Goal: Information Seeking & Learning: Learn about a topic

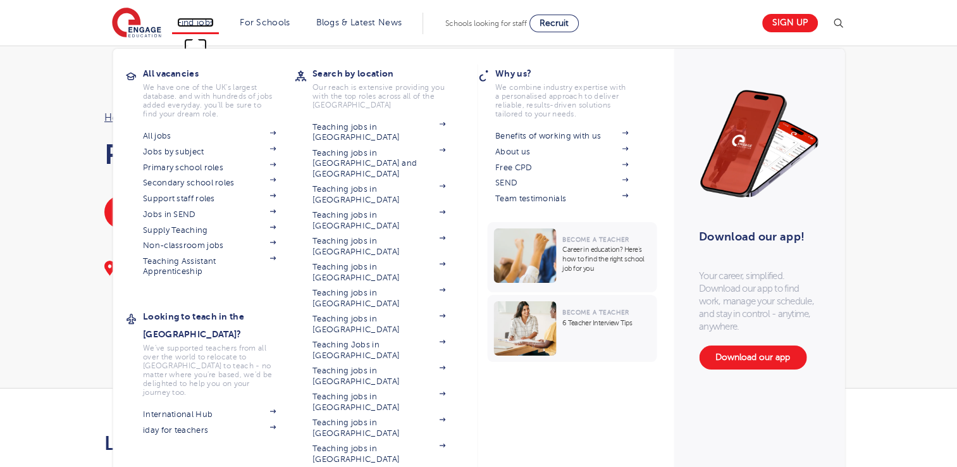
click at [213, 18] on link "Find jobs" at bounding box center [195, 22] width 37 height 9
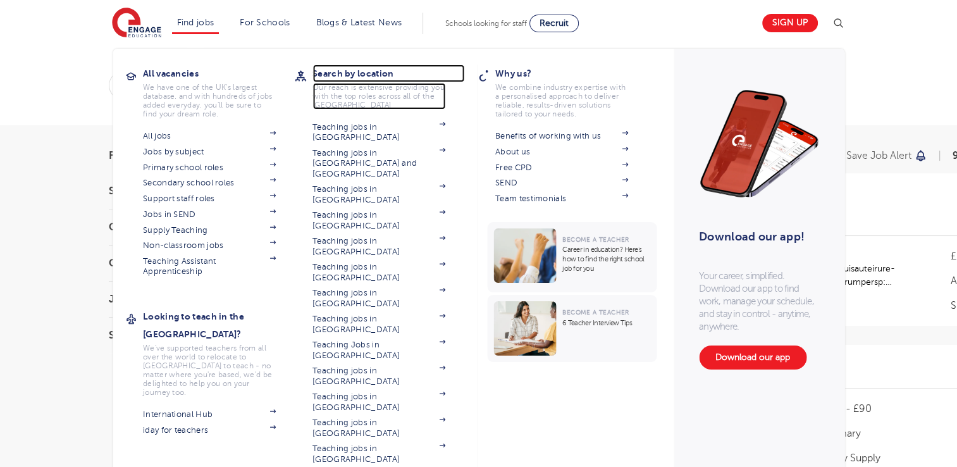
click at [395, 82] on section "Search by location Our reach is extensive providing you with the top roles acro…" at bounding box center [389, 87] width 152 height 45
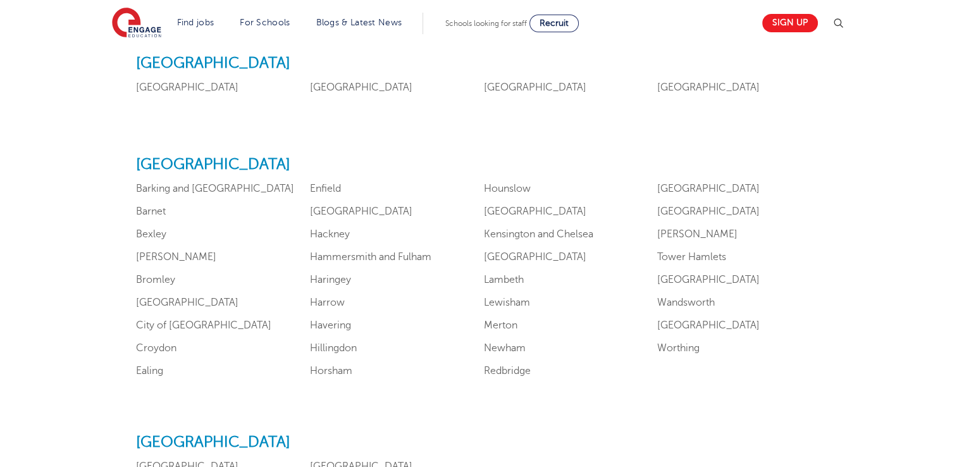
scroll to position [732, 0]
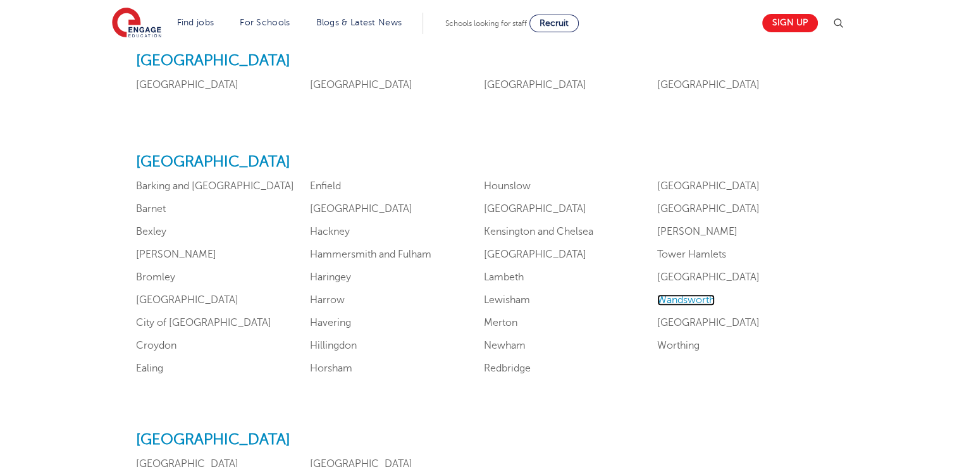
click at [686, 304] on link "Wandsworth" at bounding box center [686, 299] width 58 height 11
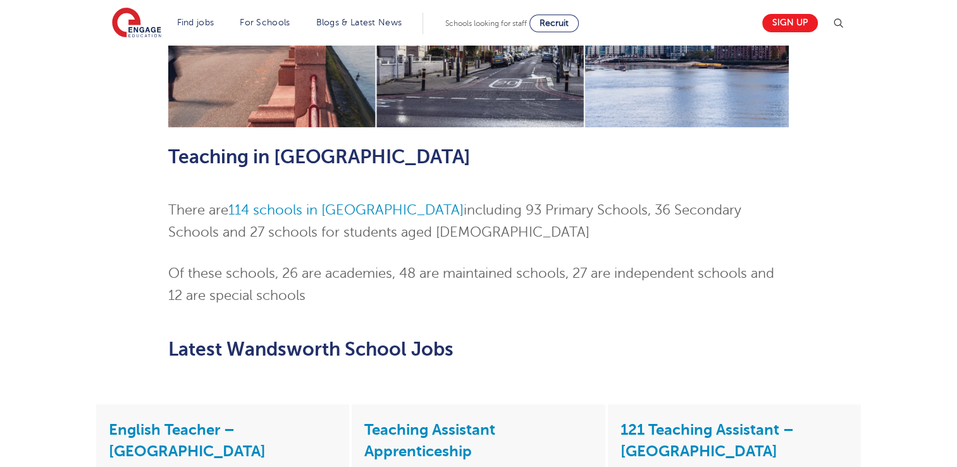
scroll to position [581, 0]
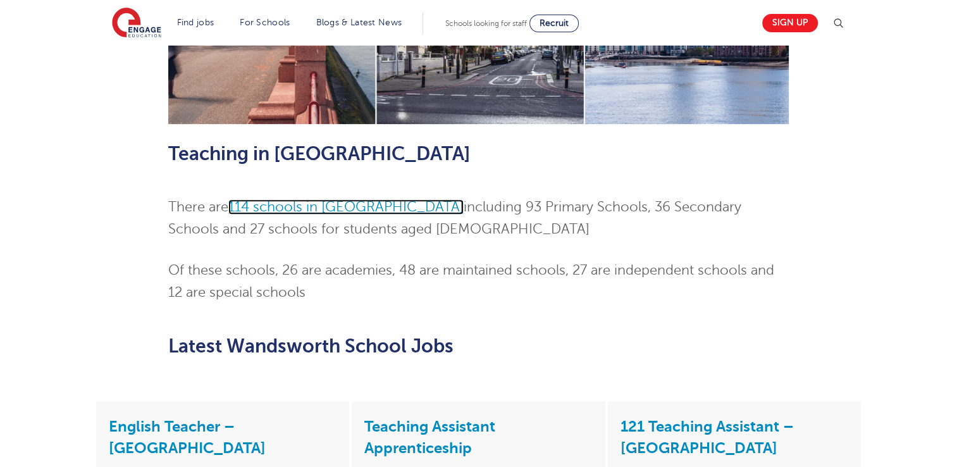
click at [355, 199] on link "114 schools in [GEOGRAPHIC_DATA]" at bounding box center [345, 206] width 235 height 15
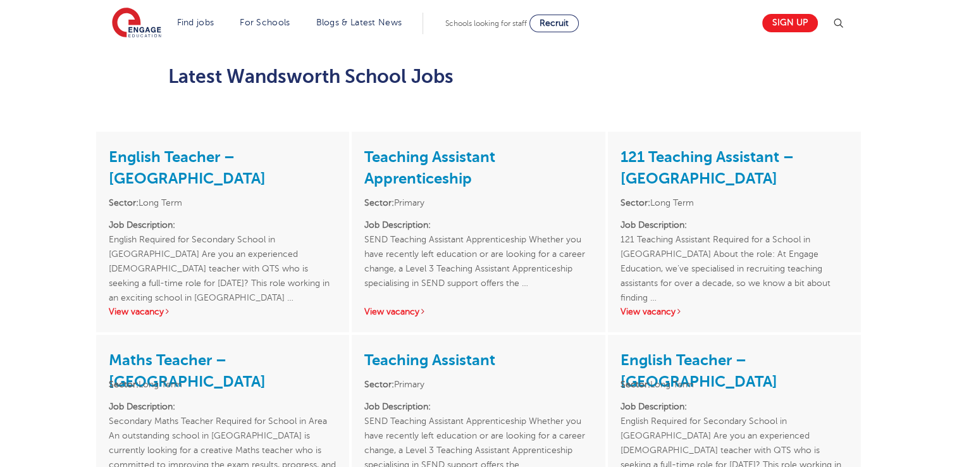
scroll to position [863, 0]
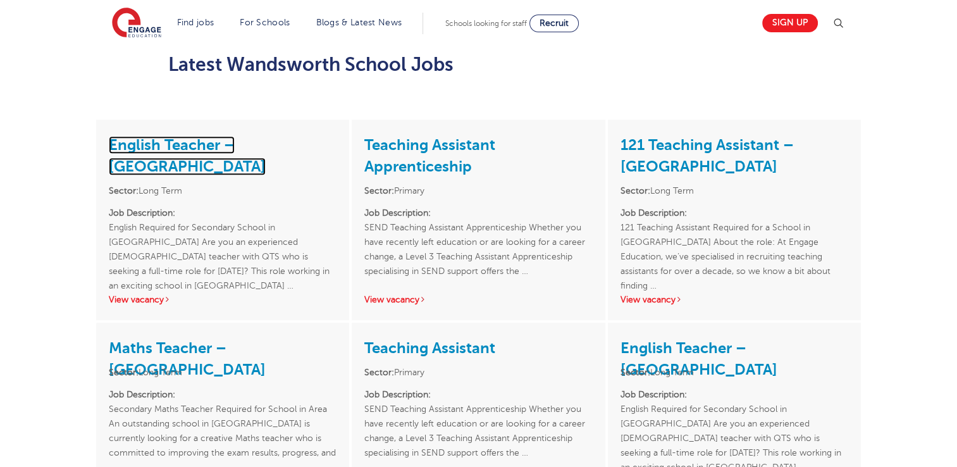
click at [157, 136] on link "English Teacher – [GEOGRAPHIC_DATA]" at bounding box center [187, 155] width 157 height 39
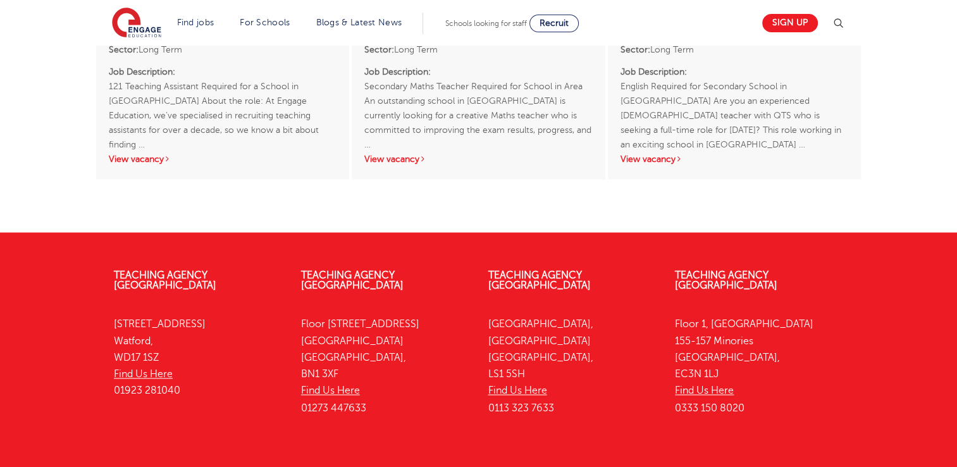
scroll to position [2002, 0]
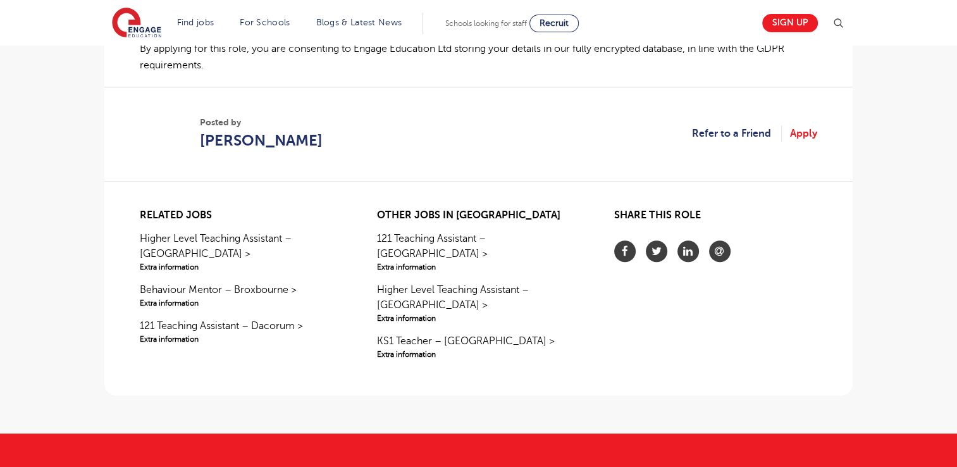
scroll to position [962, 0]
